Goal: Find specific page/section: Find specific page/section

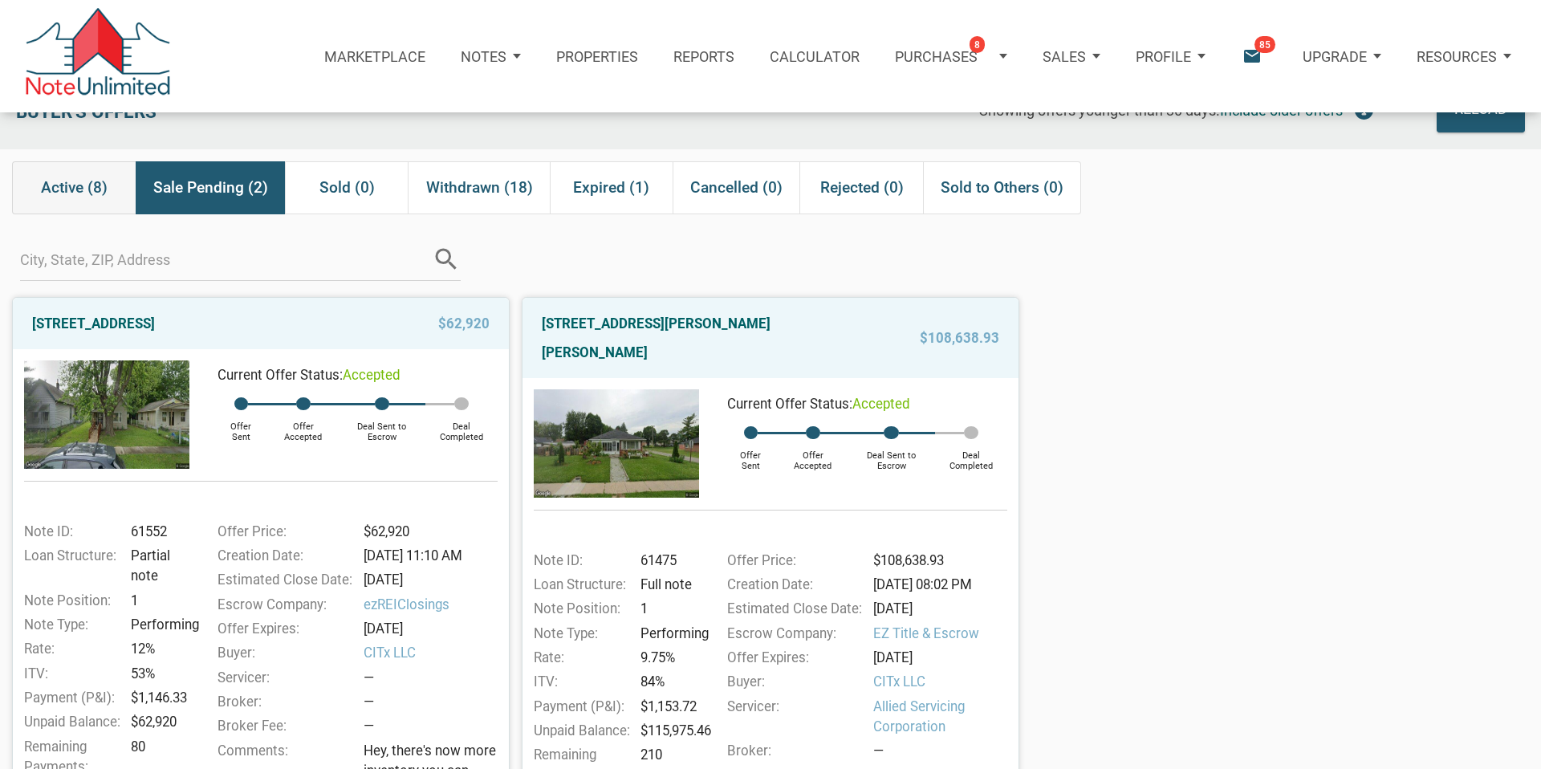
scroll to position [43, 0]
click at [483, 55] on p "Notes" at bounding box center [484, 56] width 46 height 17
click at [414, 102] on link "Dashboard" at bounding box center [442, 106] width 185 height 37
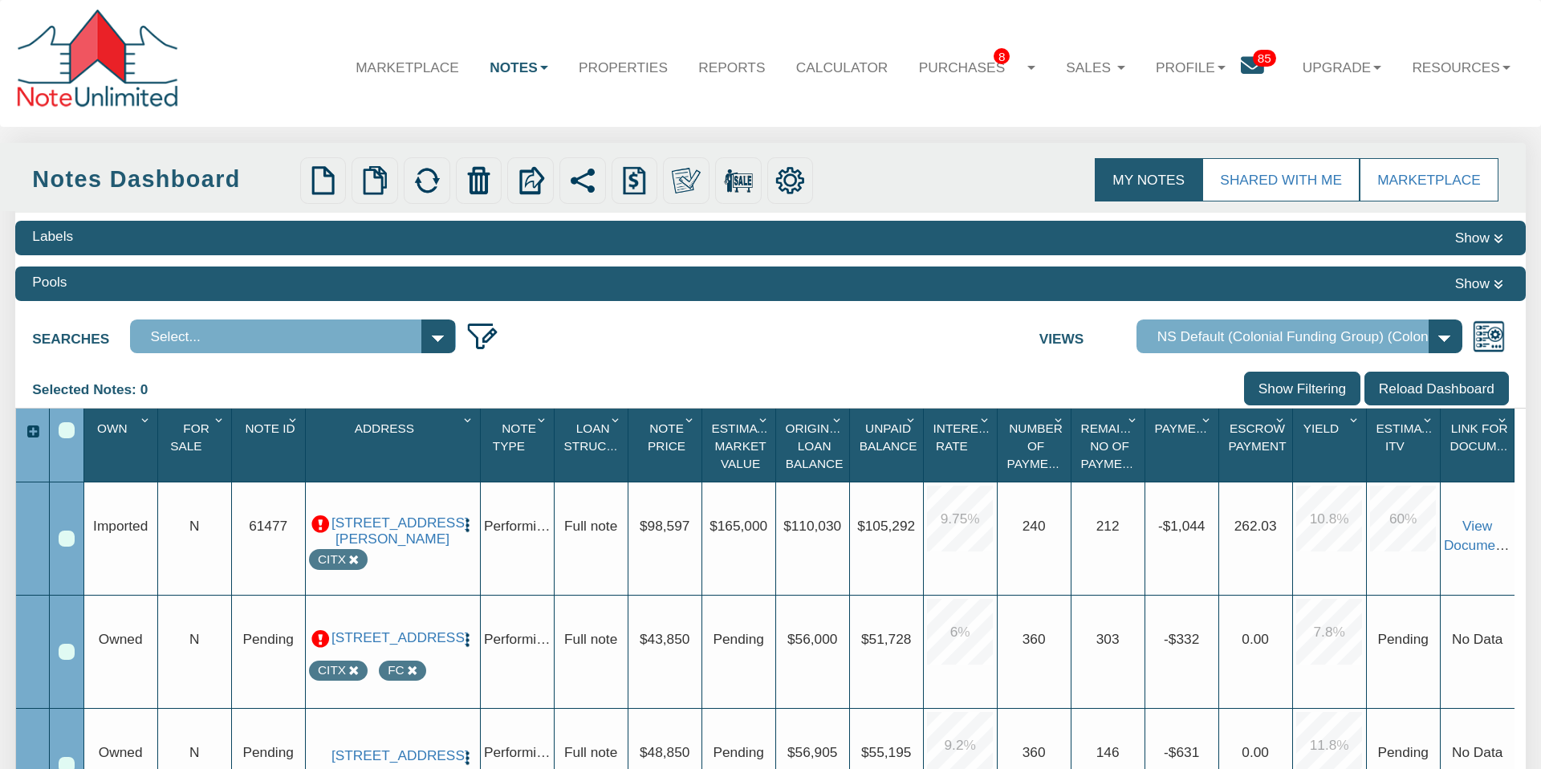
click at [1470, 281] on button "Show" at bounding box center [1478, 283] width 59 height 23
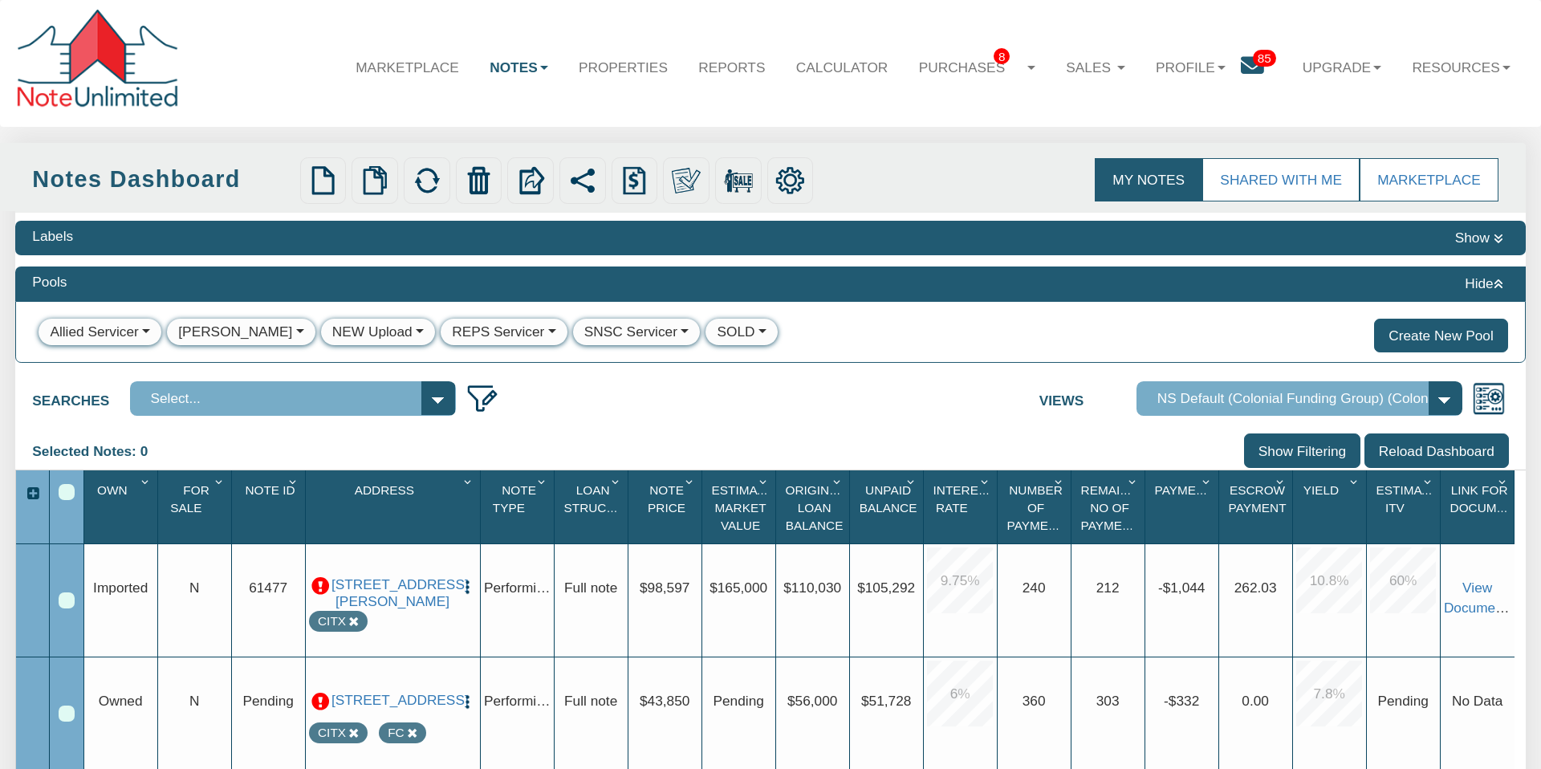
drag, startPoint x: 1470, startPoint y: 281, endPoint x: 1492, endPoint y: 250, distance: 38.5
click at [1471, 278] on button "Hide" at bounding box center [1484, 283] width 50 height 23
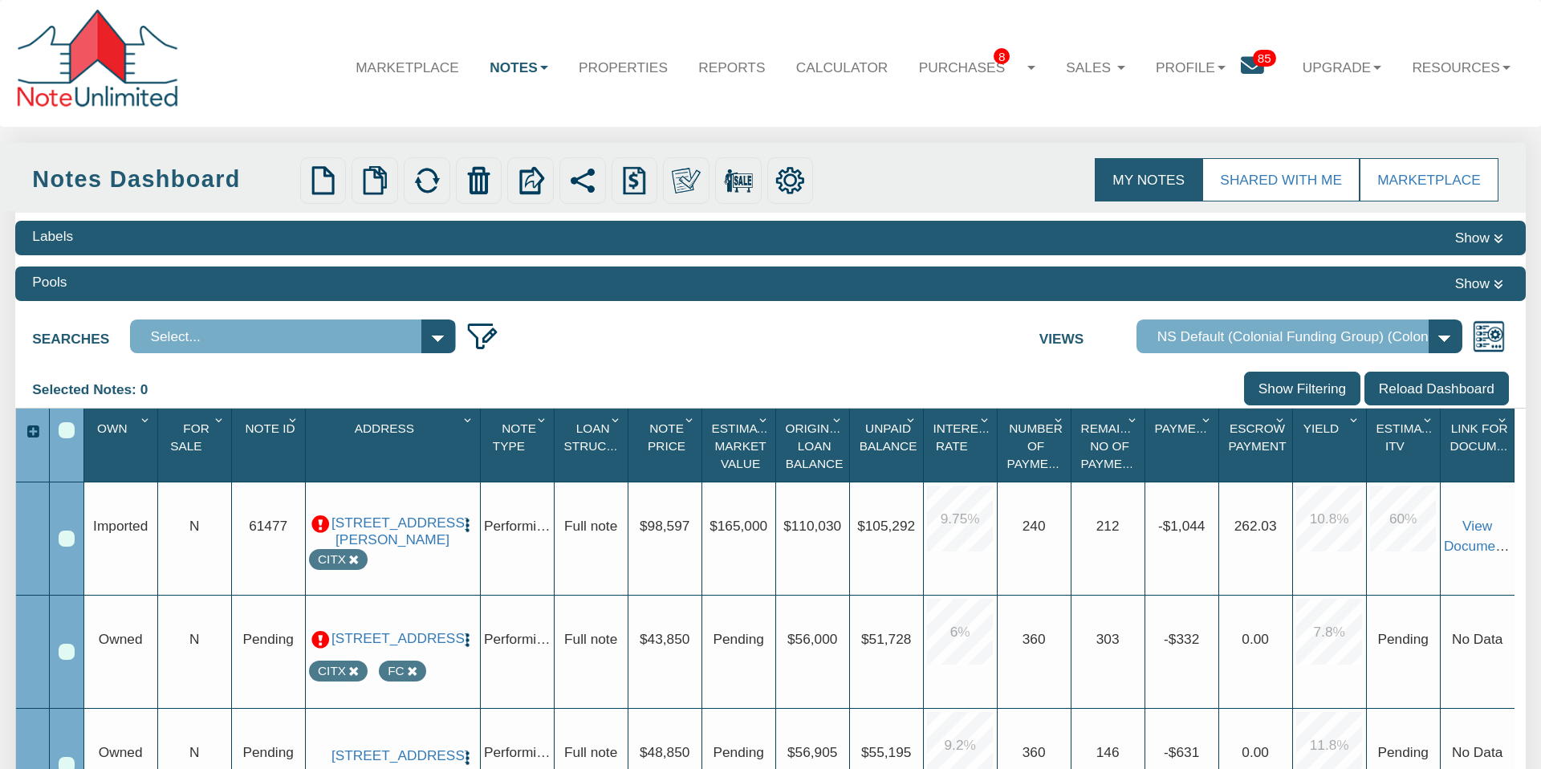
click at [1477, 233] on button "Show" at bounding box center [1478, 237] width 59 height 23
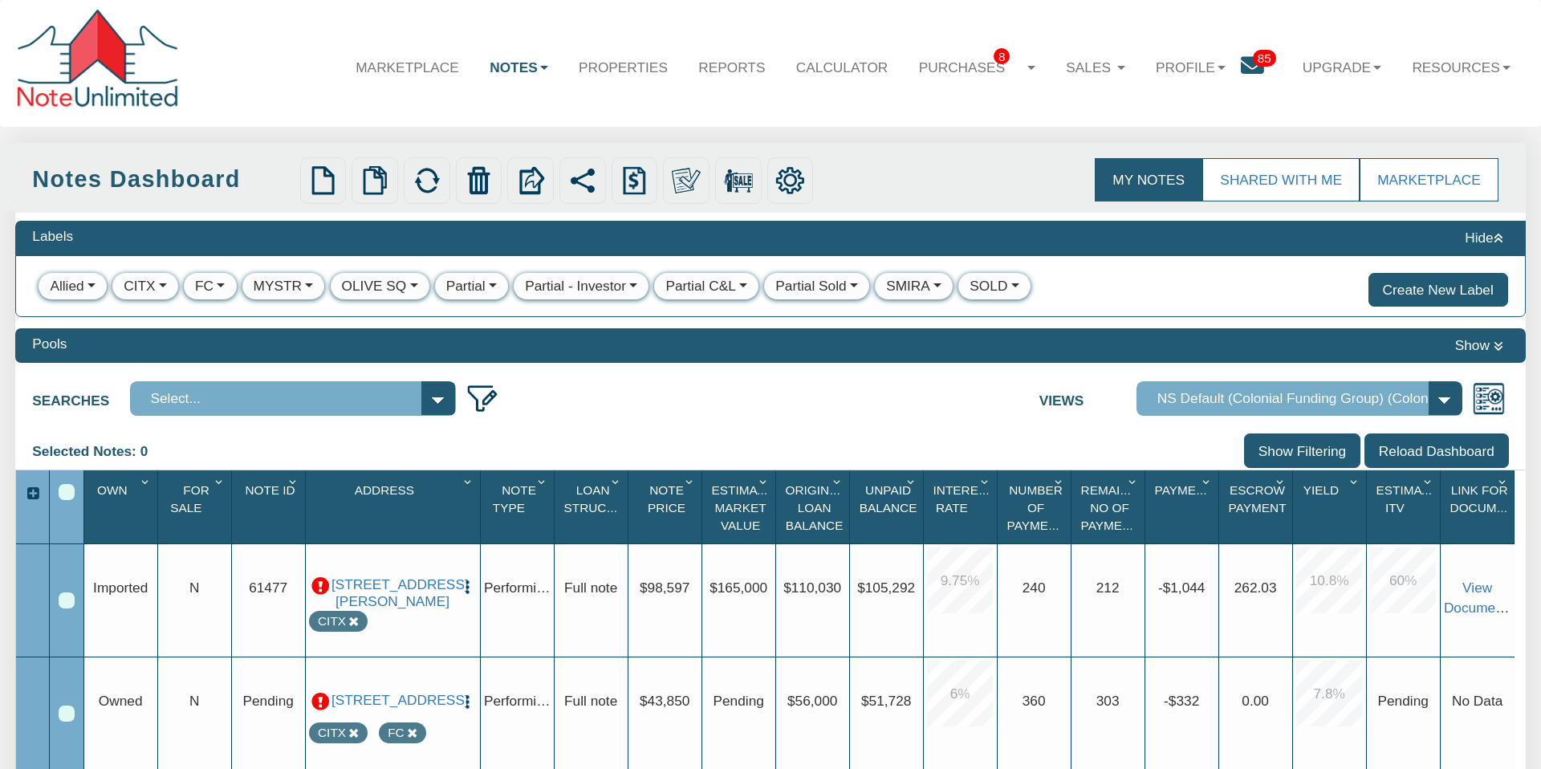
click at [466, 283] on div "Partial" at bounding box center [465, 286] width 39 height 20
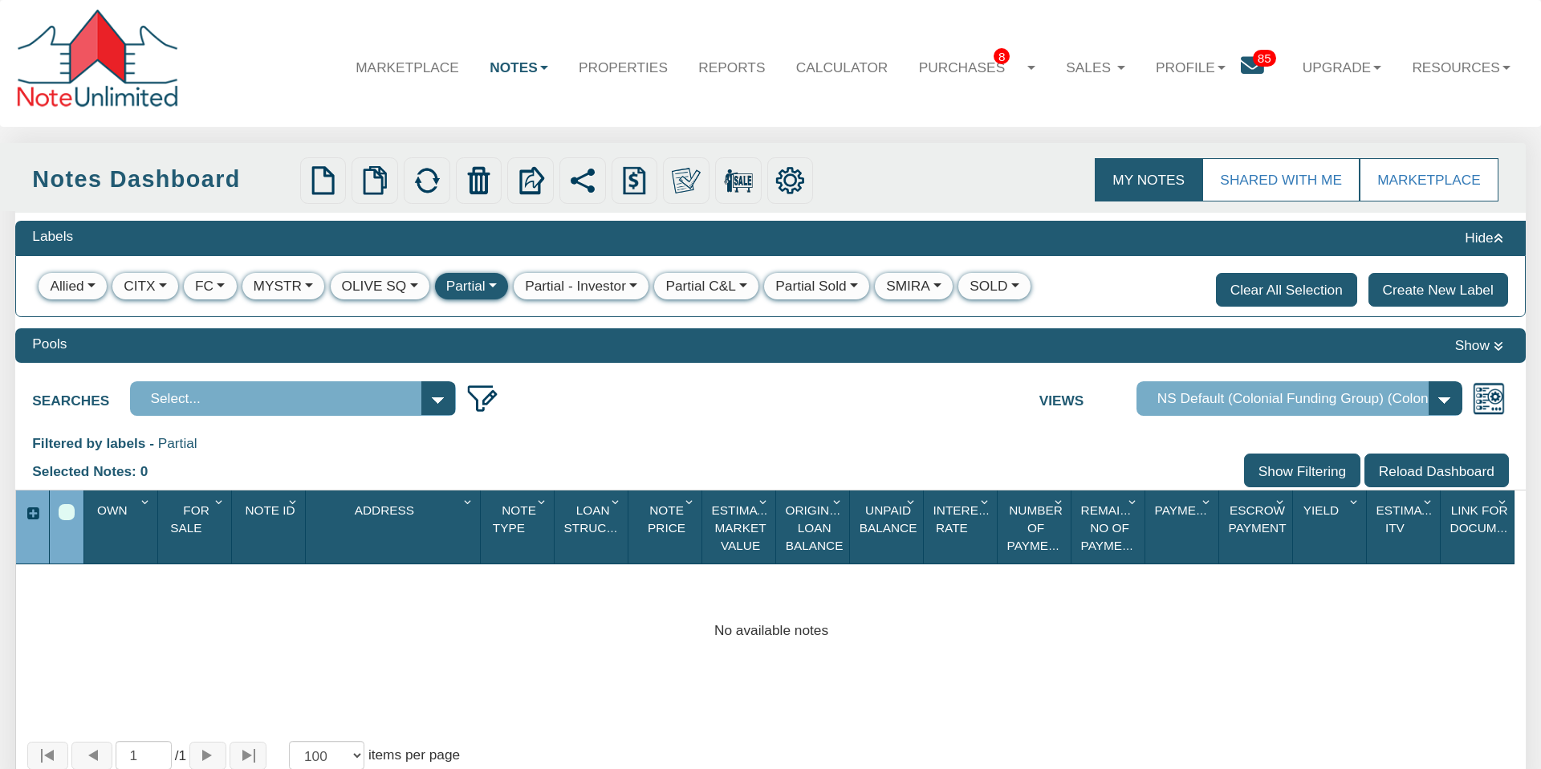
click at [551, 282] on div "Partial - Investor" at bounding box center [575, 286] width 101 height 20
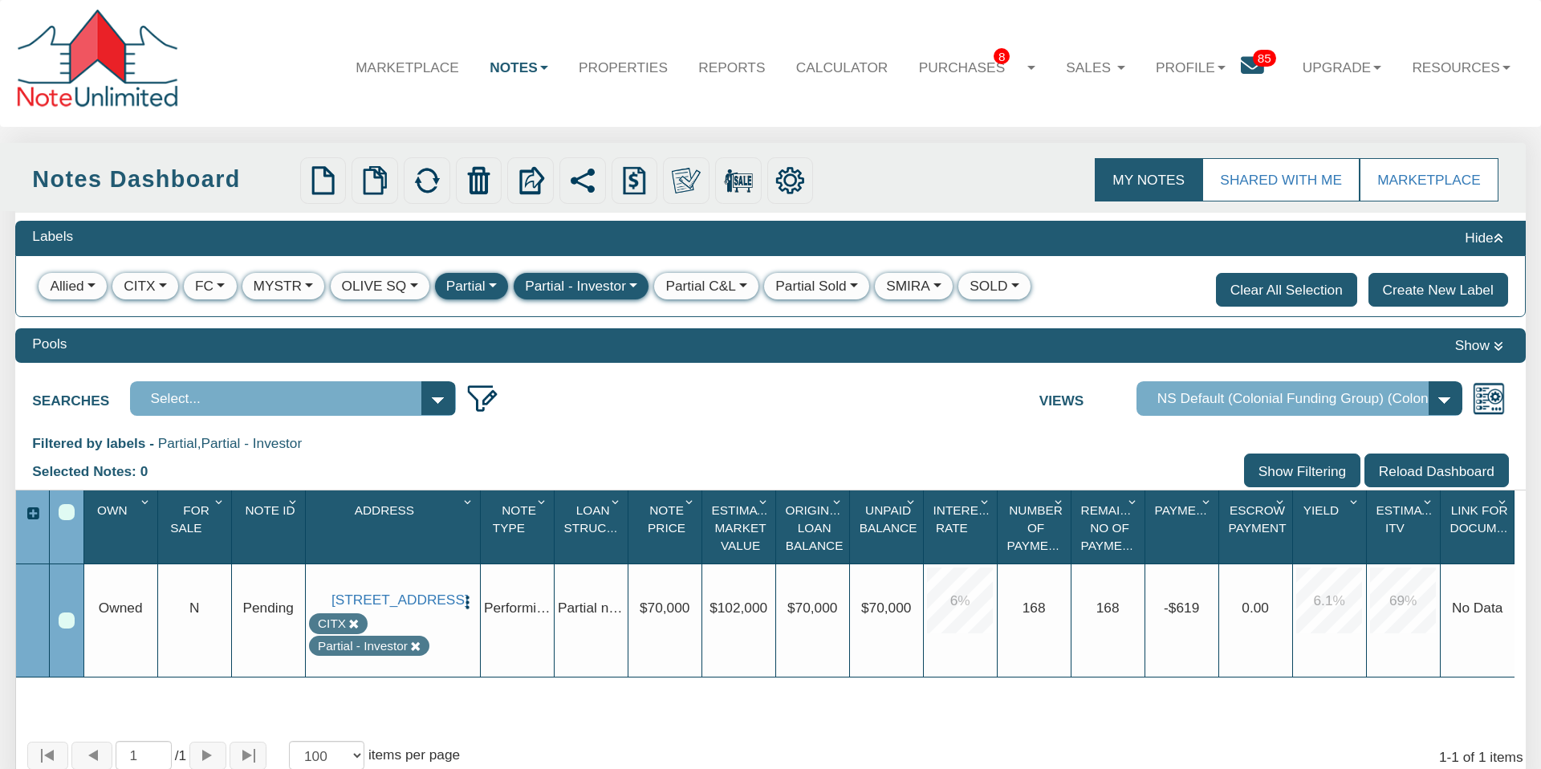
click at [469, 285] on div "Partial" at bounding box center [465, 286] width 39 height 20
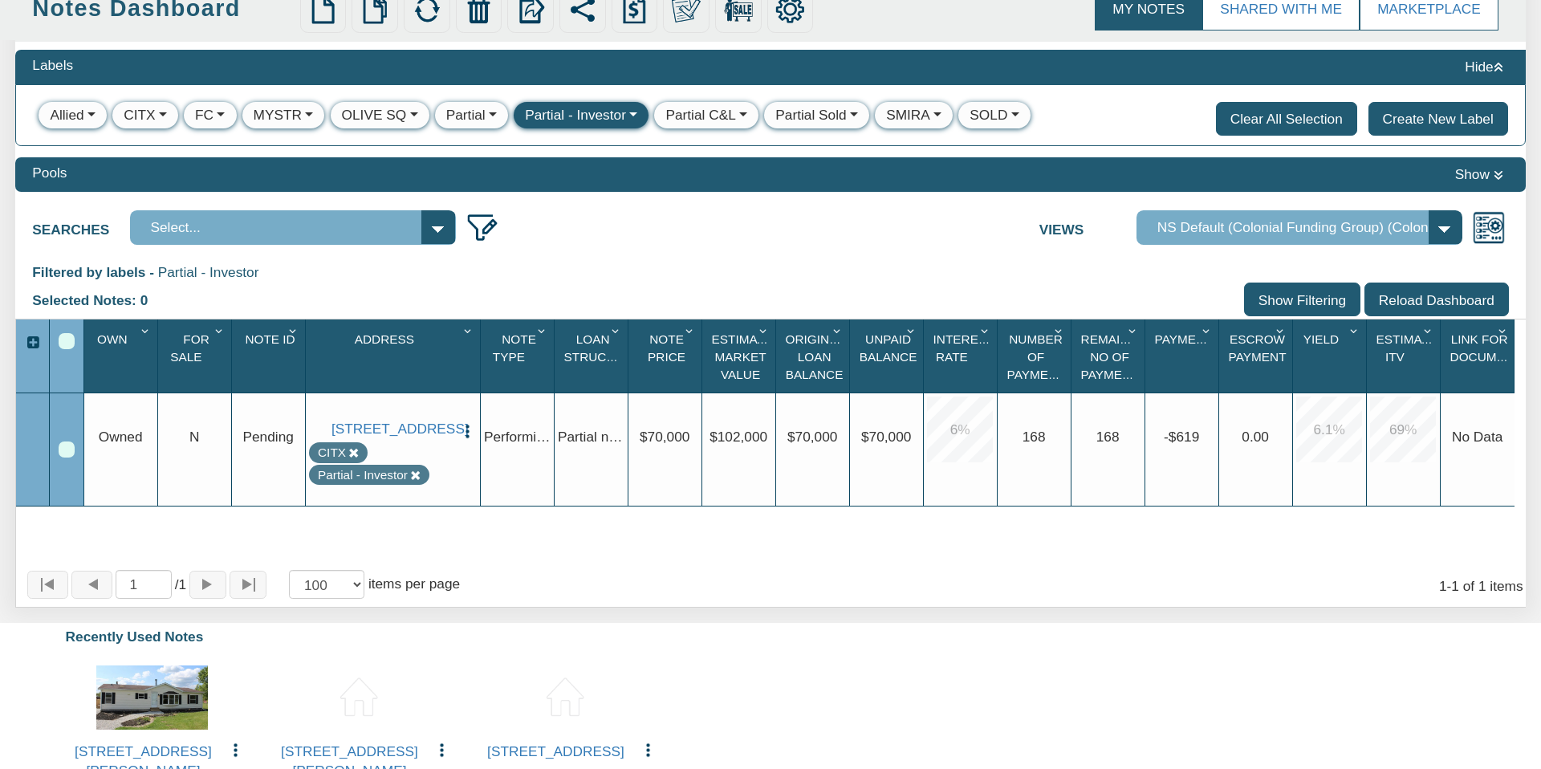
scroll to position [175, 0]
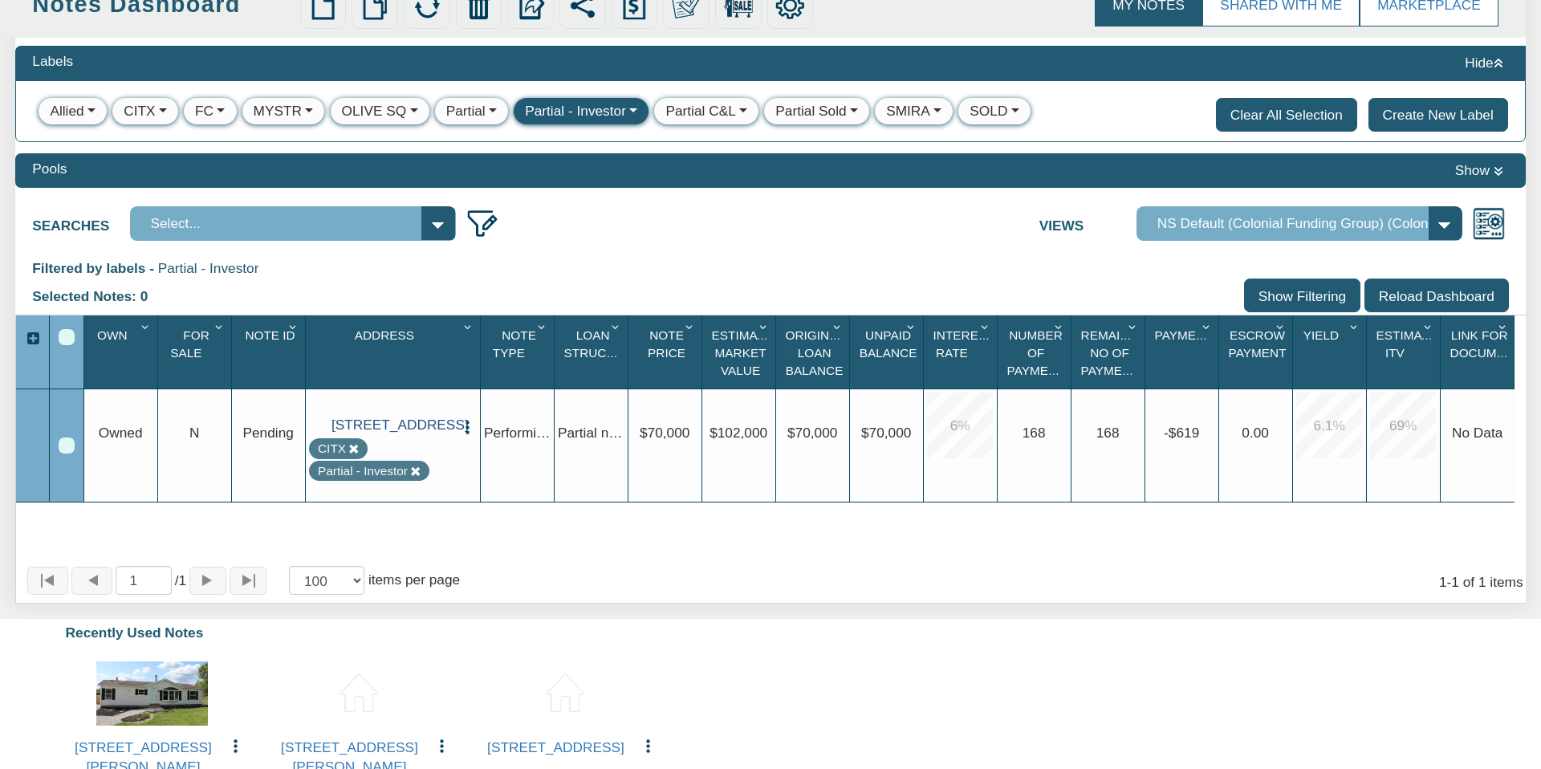
click at [385, 421] on link "11723 Us Highway 231, ROCKFORD, AL, 35136" at bounding box center [392, 424] width 122 height 17
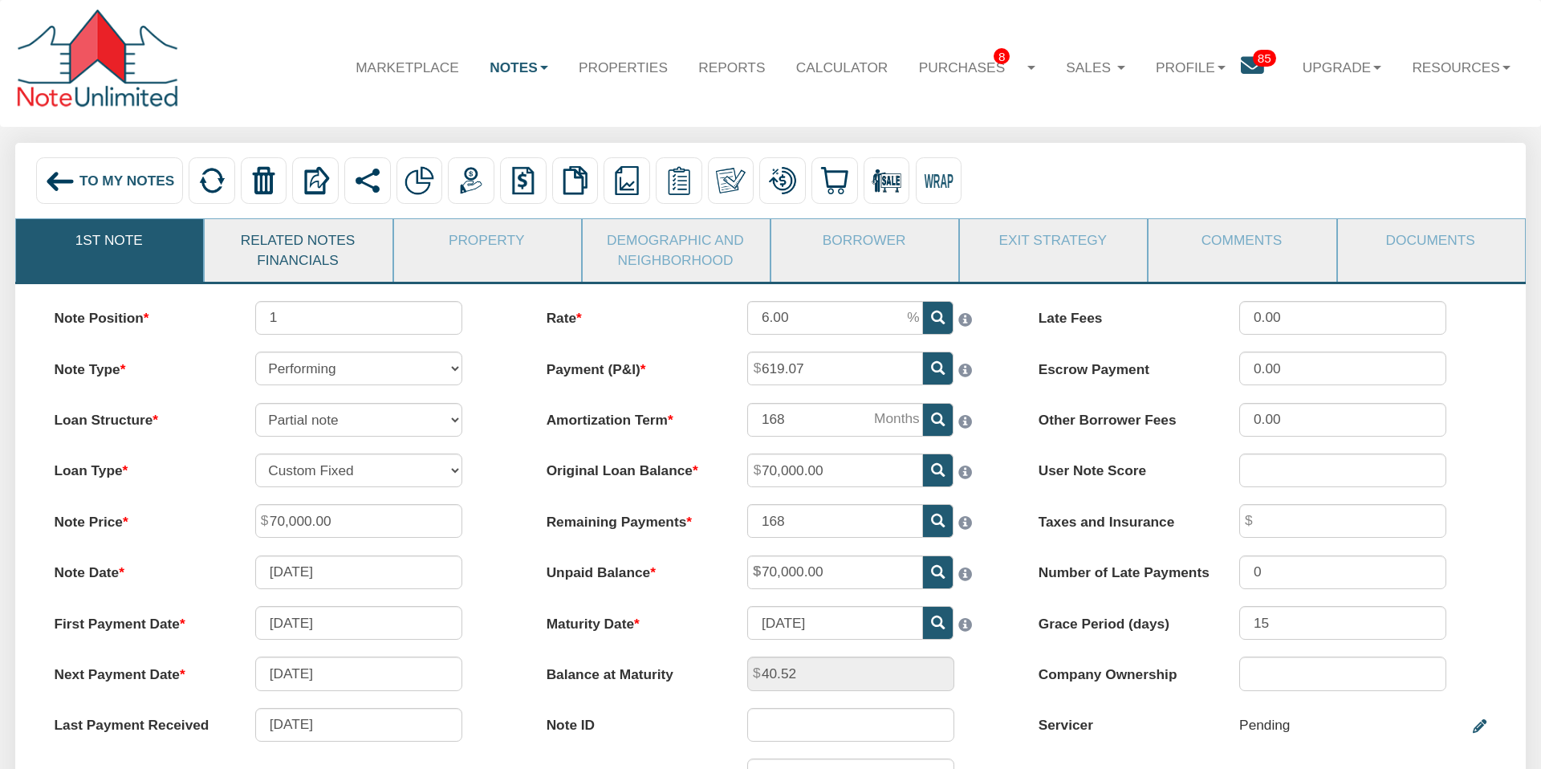
click at [271, 254] on link "Related Notes Financials" at bounding box center [297, 250] width 185 height 62
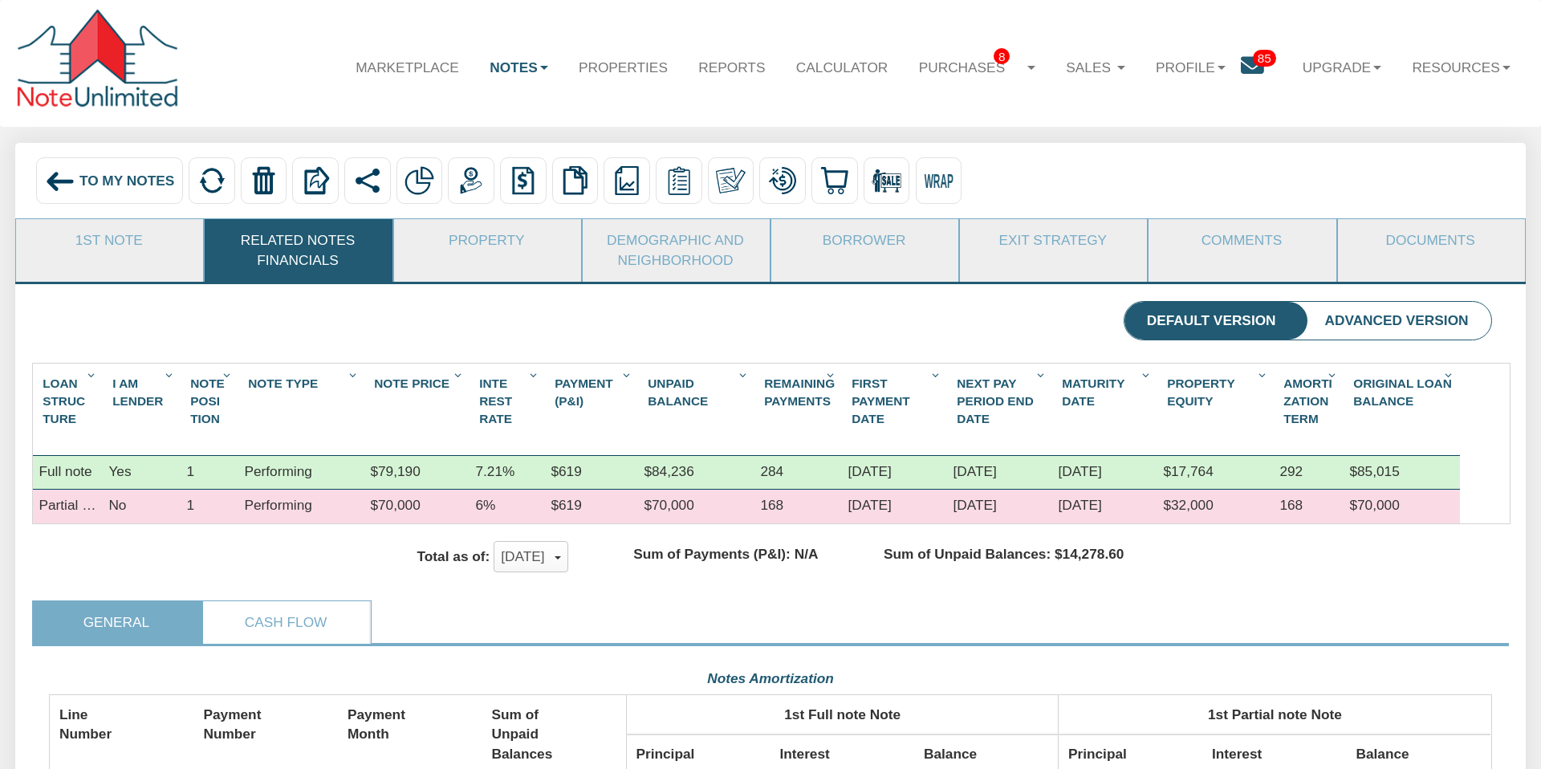
scroll to position [359, 1442]
